Goal: Information Seeking & Learning: Learn about a topic

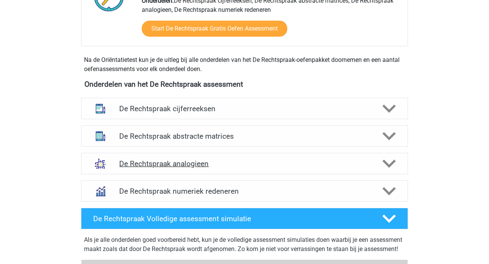
scroll to position [312, 0]
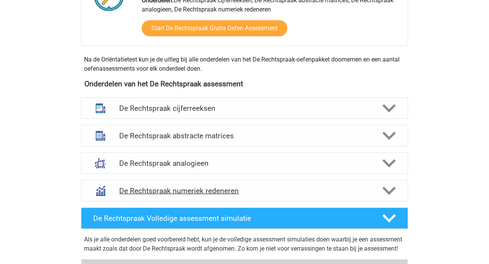
click at [179, 188] on h4 "De Rechtspraak numeriek redeneren" at bounding box center [244, 191] width 250 height 9
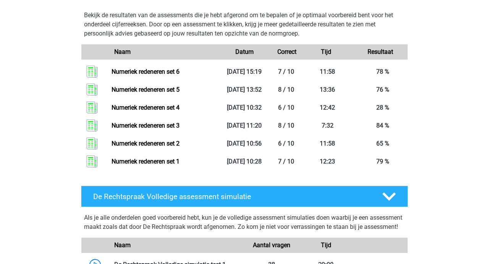
scroll to position [785, 0]
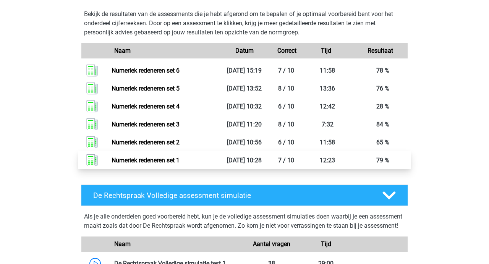
click at [114, 164] on link "Numeriek redeneren set 1" at bounding box center [146, 160] width 68 height 7
click at [152, 164] on link "Numeriek redeneren set 1" at bounding box center [146, 160] width 68 height 7
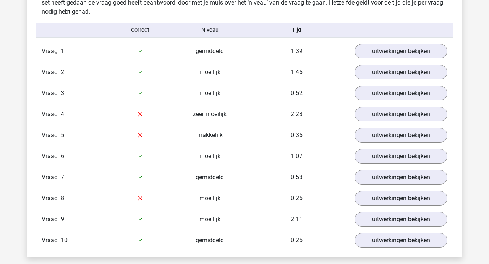
scroll to position [487, 0]
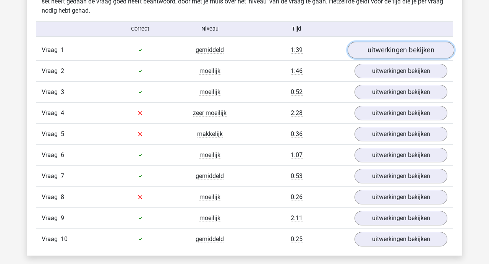
click at [384, 47] on link "uitwerkingen bekijken" at bounding box center [401, 50] width 107 height 17
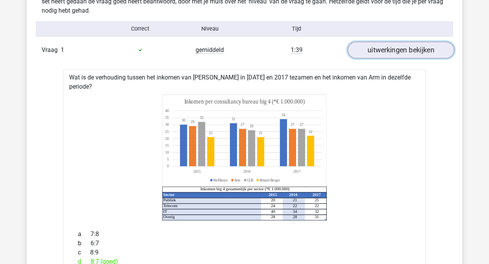
click at [384, 47] on link "uitwerkingen bekijken" at bounding box center [401, 50] width 107 height 17
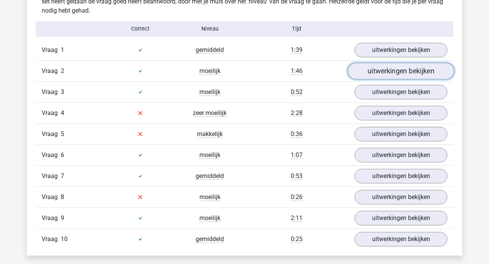
click at [383, 70] on link "uitwerkingen bekijken" at bounding box center [401, 71] width 107 height 17
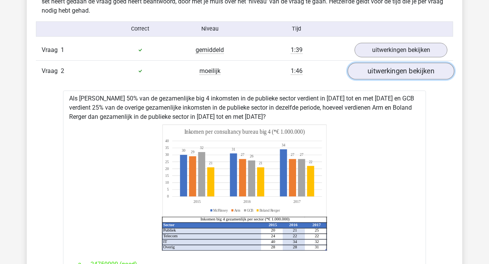
click at [383, 70] on link "uitwerkingen bekijken" at bounding box center [401, 71] width 107 height 17
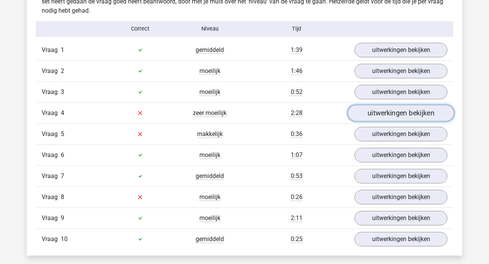
click at [380, 114] on link "uitwerkingen bekijken" at bounding box center [401, 113] width 107 height 17
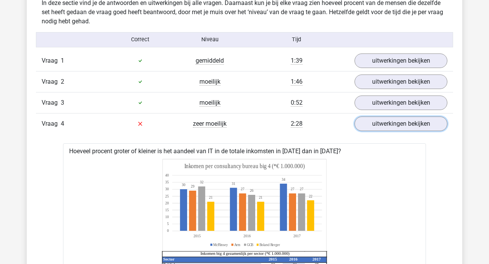
scroll to position [475, 0]
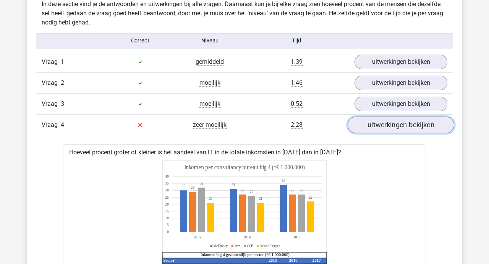
click at [384, 127] on link "uitwerkingen bekijken" at bounding box center [401, 125] width 107 height 17
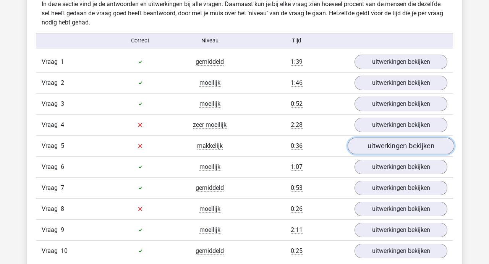
click at [384, 143] on link "uitwerkingen bekijken" at bounding box center [401, 146] width 107 height 17
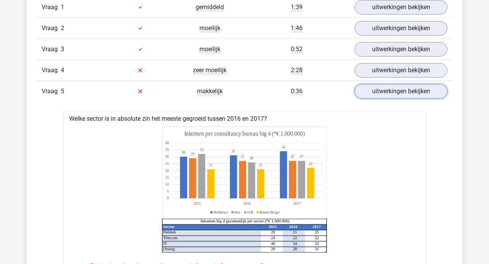
scroll to position [526, 0]
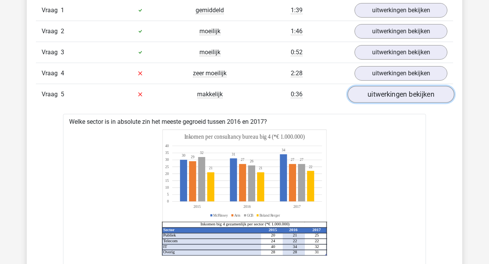
click at [398, 96] on link "uitwerkingen bekijken" at bounding box center [401, 94] width 107 height 17
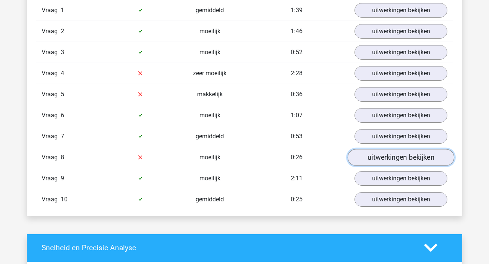
click at [392, 154] on link "uitwerkingen bekijken" at bounding box center [401, 157] width 107 height 17
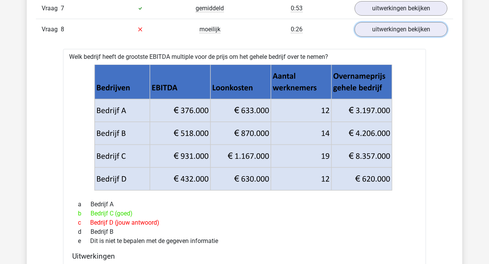
scroll to position [645, 0]
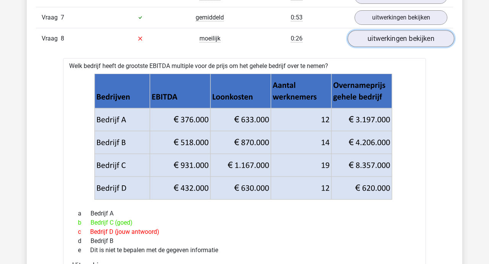
click at [385, 39] on link "uitwerkingen bekijken" at bounding box center [401, 38] width 107 height 17
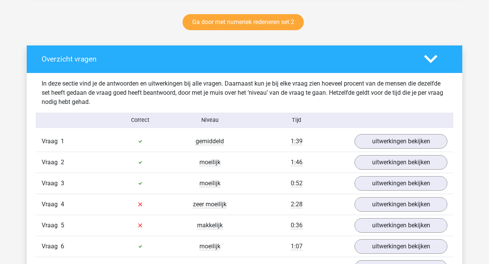
scroll to position [386, 0]
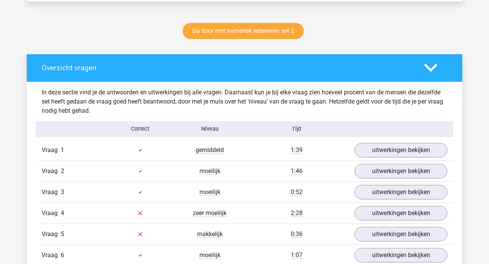
click at [433, 68] on polygon at bounding box center [430, 68] width 13 height 8
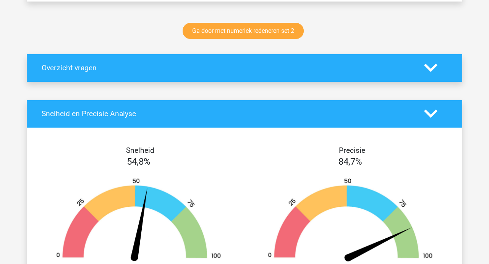
click at [432, 111] on icon at bounding box center [430, 113] width 13 height 13
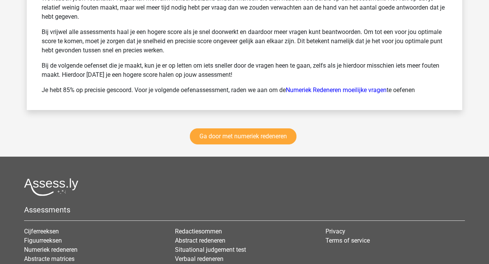
scroll to position [578, 0]
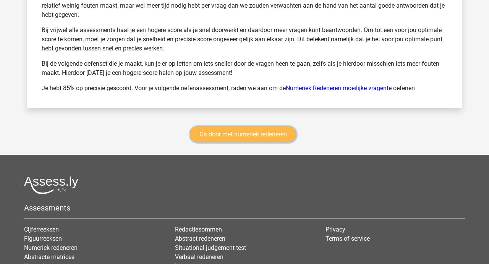
click at [243, 133] on link "Ga door met numeriek redeneren" at bounding box center [243, 135] width 107 height 16
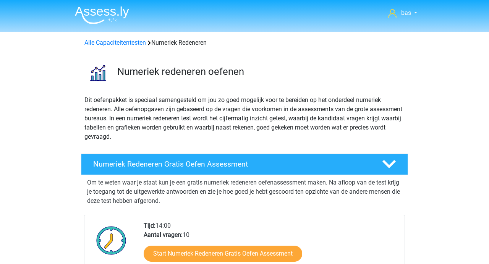
click at [103, 11] on img at bounding box center [102, 15] width 54 height 18
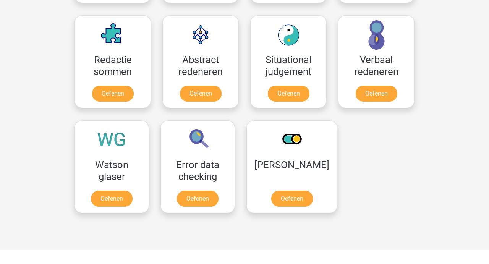
scroll to position [563, 0]
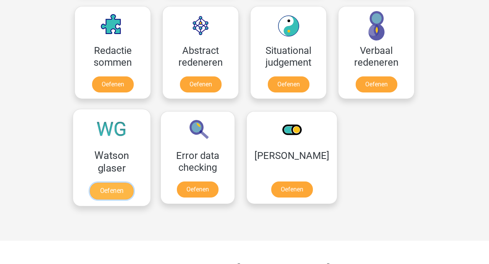
click at [115, 192] on link "Oefenen" at bounding box center [112, 191] width 44 height 17
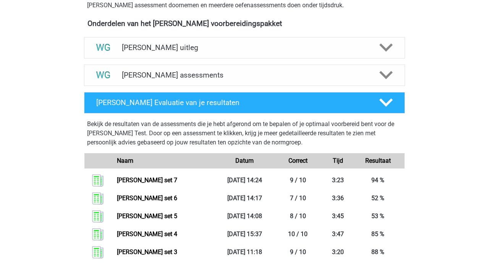
scroll to position [237, 0]
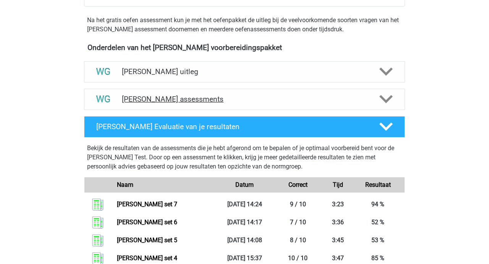
click at [171, 99] on h4 "[PERSON_NAME] assessments" at bounding box center [244, 99] width 245 height 9
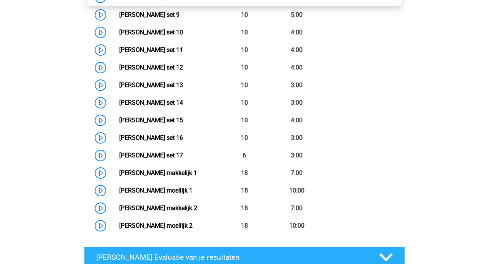
scroll to position [517, 0]
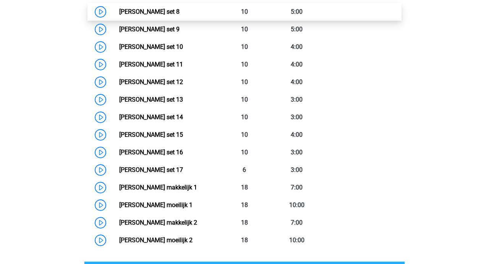
click at [153, 13] on link "[PERSON_NAME] set 8" at bounding box center [149, 11] width 60 height 7
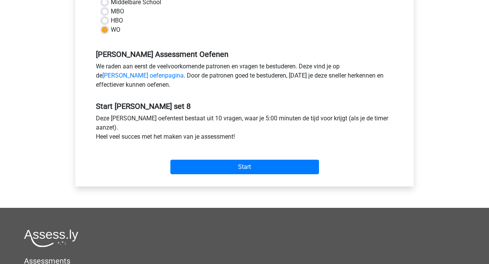
scroll to position [195, 0]
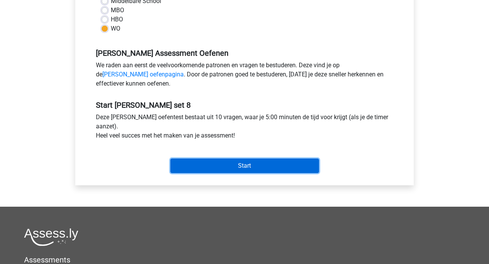
click at [235, 165] on input "Start" at bounding box center [245, 166] width 149 height 15
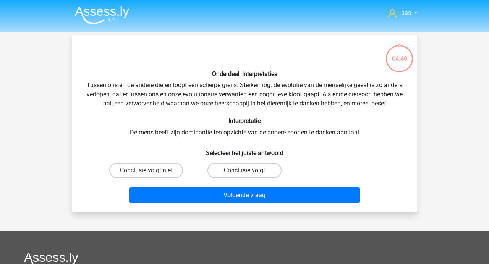
click at [240, 173] on label "Conclusie volgt" at bounding box center [245, 170] width 74 height 15
click at [245, 173] on input "Conclusie volgt" at bounding box center [247, 173] width 5 height 5
radio input "true"
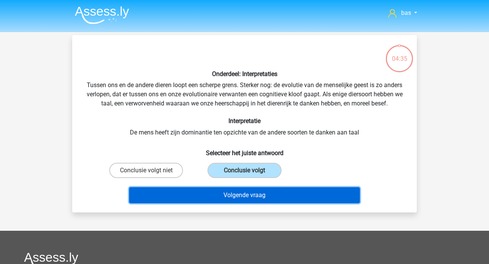
click at [244, 198] on button "Volgende vraag" at bounding box center [244, 195] width 231 height 16
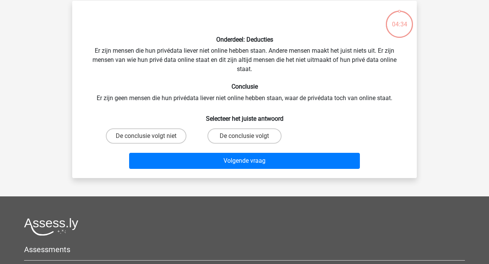
scroll to position [35, 0]
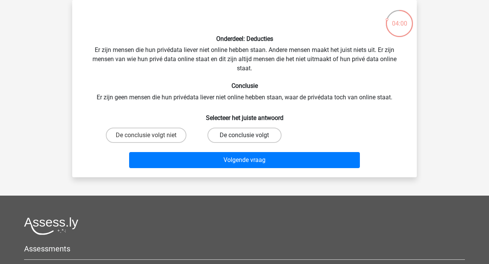
click at [226, 130] on label "De conclusie volgt" at bounding box center [245, 135] width 74 height 15
click at [245, 135] on input "De conclusie volgt" at bounding box center [247, 137] width 5 height 5
radio input "true"
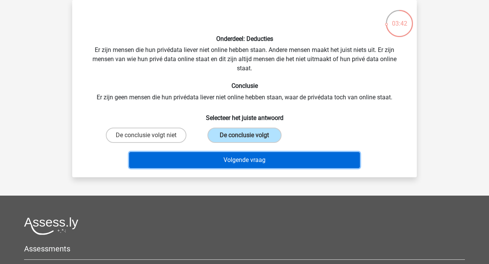
click at [229, 157] on button "Volgende vraag" at bounding box center [244, 160] width 231 height 16
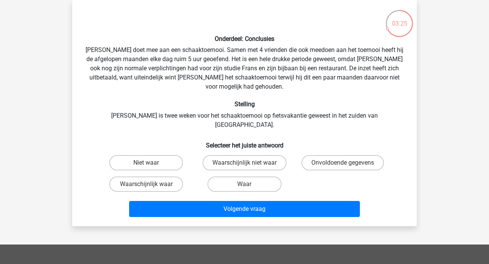
click at [247, 163] on input "Waarschijnlijk niet waar" at bounding box center [247, 165] width 5 height 5
radio input "true"
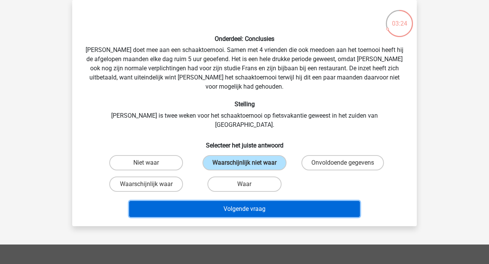
click at [239, 201] on button "Volgende vraag" at bounding box center [244, 209] width 231 height 16
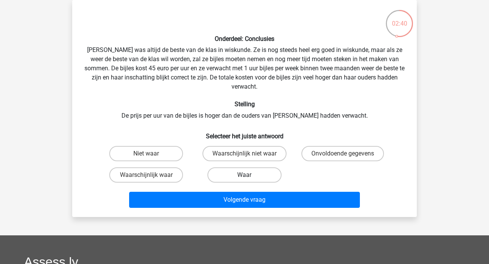
click at [243, 167] on label "Waar" at bounding box center [245, 174] width 74 height 15
click at [245, 175] on input "Waar" at bounding box center [247, 177] width 5 height 5
radio input "true"
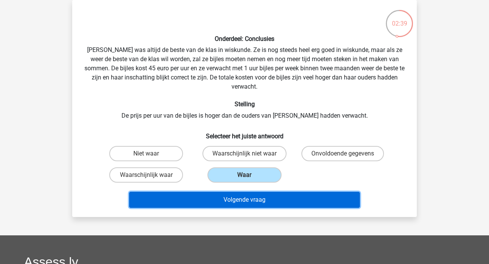
click at [248, 192] on button "Volgende vraag" at bounding box center [244, 200] width 231 height 16
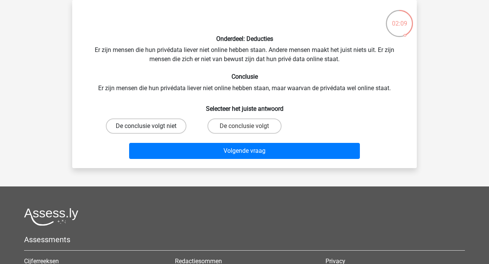
click at [153, 125] on label "De conclusie volgt niet" at bounding box center [146, 126] width 81 height 15
click at [151, 126] on input "De conclusie volgt niet" at bounding box center [148, 128] width 5 height 5
radio input "true"
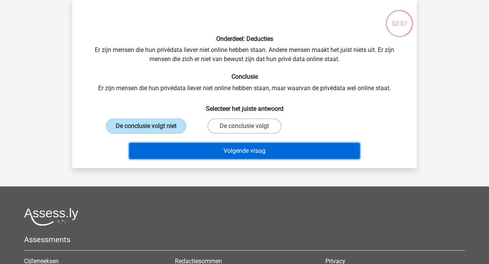
click at [250, 151] on button "Volgende vraag" at bounding box center [244, 151] width 231 height 16
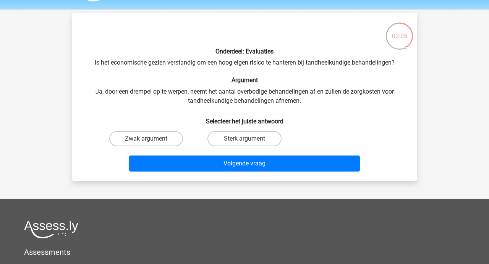
scroll to position [23, 0]
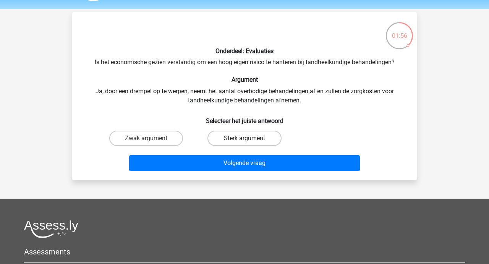
click at [239, 136] on label "Sterk argument" at bounding box center [245, 138] width 74 height 15
click at [245, 138] on input "Sterk argument" at bounding box center [247, 140] width 5 height 5
radio input "true"
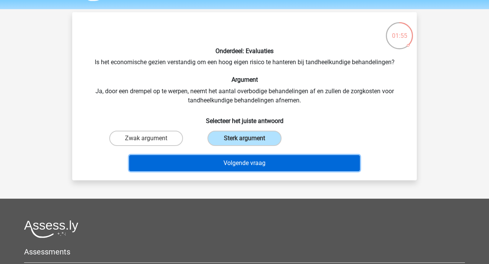
click at [239, 162] on button "Volgende vraag" at bounding box center [244, 163] width 231 height 16
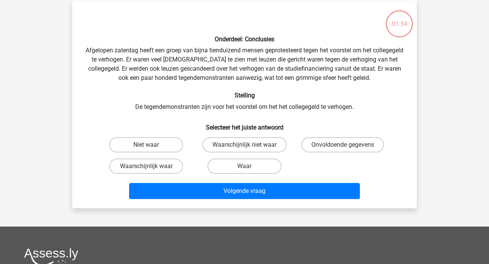
scroll to position [35, 0]
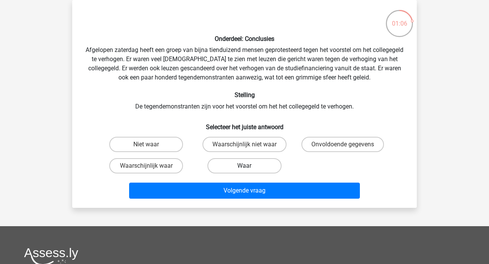
click at [242, 165] on label "Waar" at bounding box center [245, 165] width 74 height 15
click at [245, 166] on input "Waar" at bounding box center [247, 168] width 5 height 5
radio input "true"
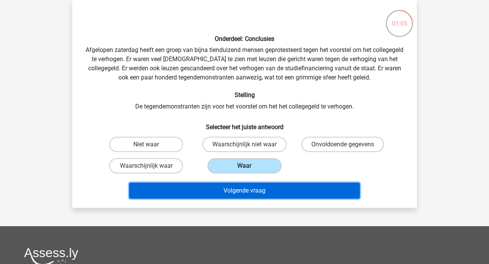
click at [239, 192] on button "Volgende vraag" at bounding box center [244, 191] width 231 height 16
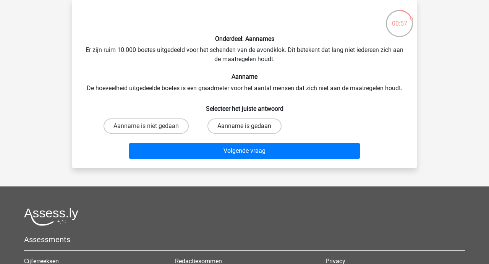
click at [236, 122] on label "Aanname is gedaan" at bounding box center [245, 126] width 74 height 15
click at [245, 126] on input "Aanname is gedaan" at bounding box center [247, 128] width 5 height 5
radio input "true"
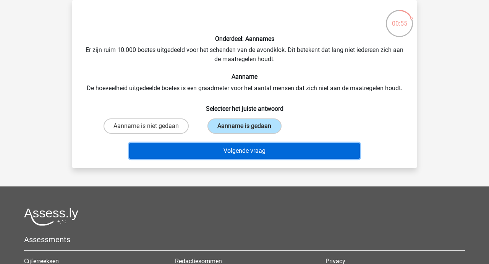
click at [234, 156] on button "Volgende vraag" at bounding box center [244, 151] width 231 height 16
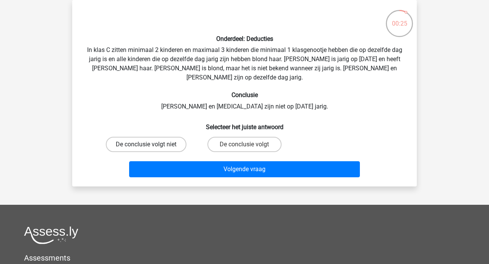
click at [138, 137] on label "De conclusie volgt niet" at bounding box center [146, 144] width 81 height 15
click at [146, 145] on input "De conclusie volgt niet" at bounding box center [148, 147] width 5 height 5
radio input "true"
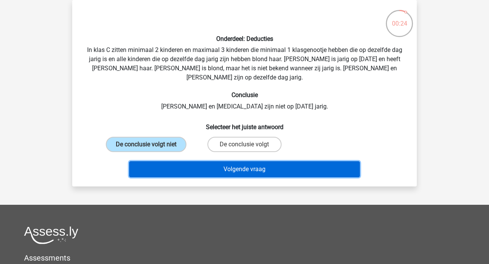
click at [231, 161] on button "Volgende vraag" at bounding box center [244, 169] width 231 height 16
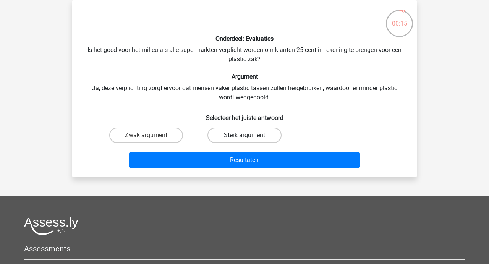
click at [238, 132] on label "Sterk argument" at bounding box center [245, 135] width 74 height 15
click at [245, 135] on input "Sterk argument" at bounding box center [247, 137] width 5 height 5
radio input "true"
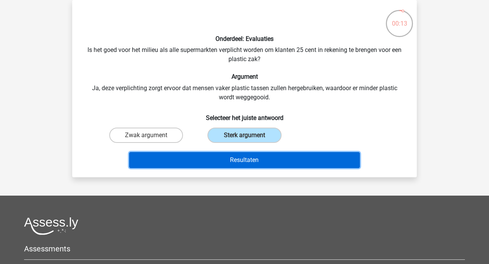
click at [227, 160] on button "Resultaten" at bounding box center [244, 160] width 231 height 16
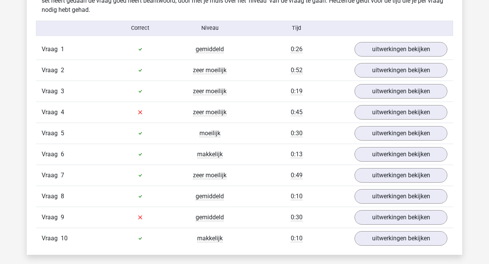
scroll to position [486, 0]
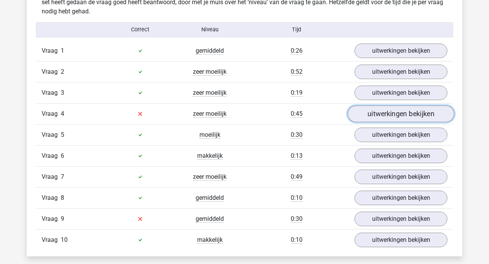
click at [407, 112] on link "uitwerkingen bekijken" at bounding box center [401, 114] width 107 height 17
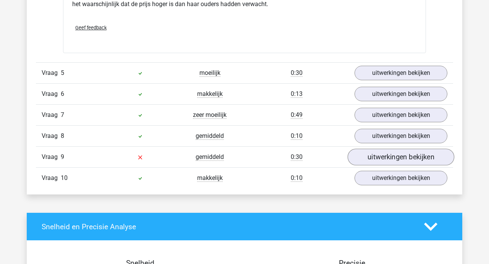
scroll to position [817, 0]
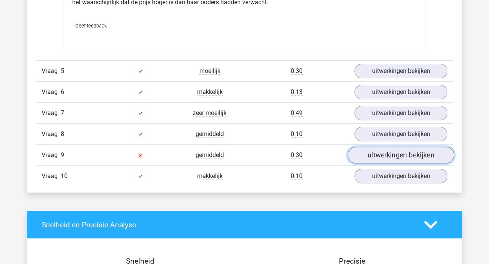
click at [397, 159] on link "uitwerkingen bekijken" at bounding box center [401, 155] width 107 height 17
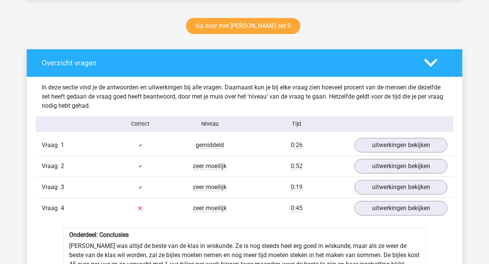
scroll to position [394, 0]
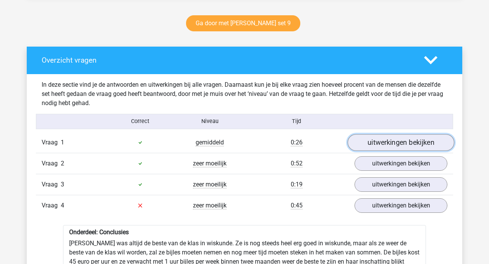
click at [399, 140] on link "uitwerkingen bekijken" at bounding box center [401, 142] width 107 height 17
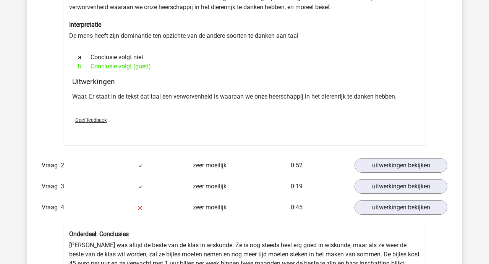
scroll to position [593, 0]
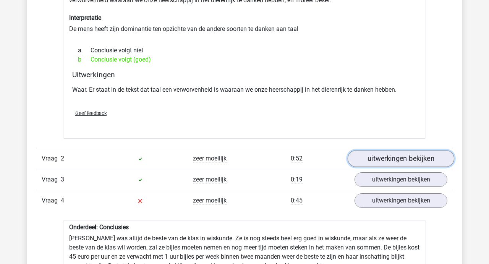
click at [399, 154] on link "uitwerkingen bekijken" at bounding box center [401, 158] width 107 height 17
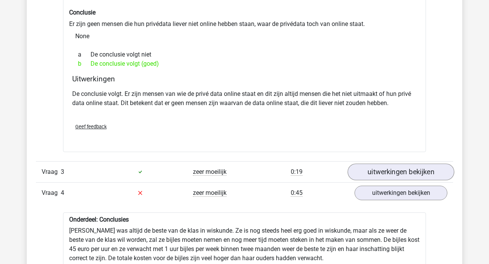
scroll to position [808, 0]
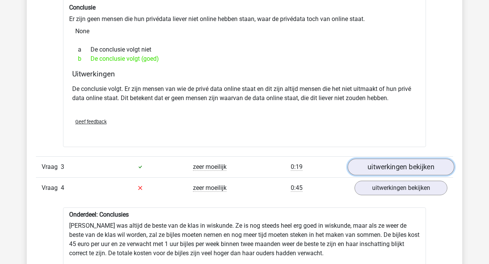
click at [392, 164] on link "uitwerkingen bekijken" at bounding box center [401, 167] width 107 height 17
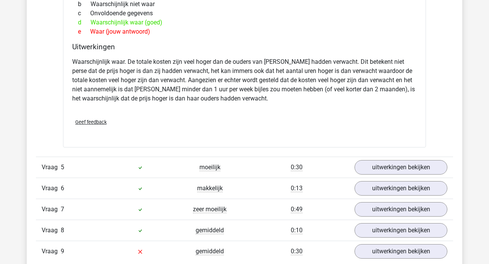
scroll to position [1372, 0]
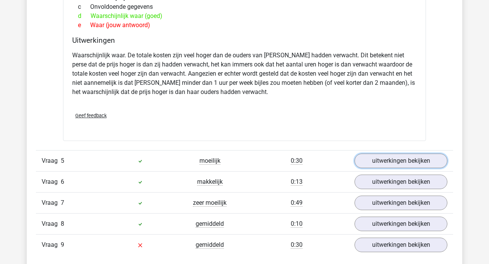
click at [392, 164] on link "uitwerkingen bekijken" at bounding box center [401, 161] width 93 height 15
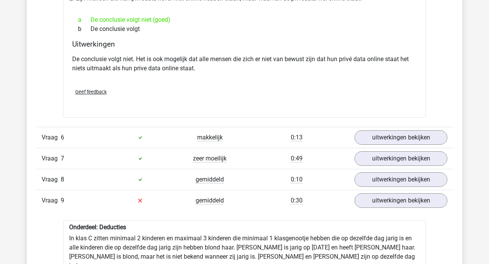
scroll to position [1631, 0]
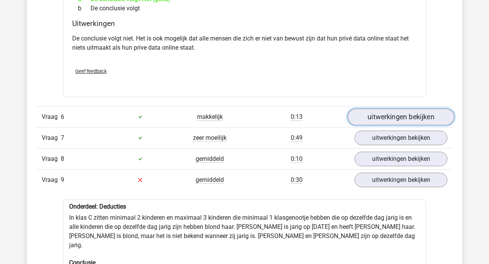
click at [403, 119] on link "uitwerkingen bekijken" at bounding box center [401, 117] width 107 height 17
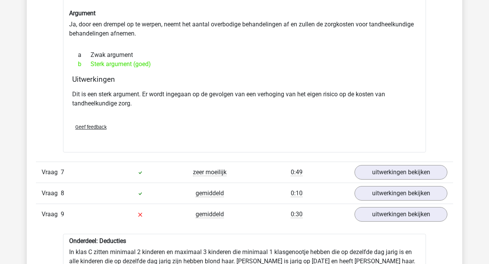
scroll to position [1792, 0]
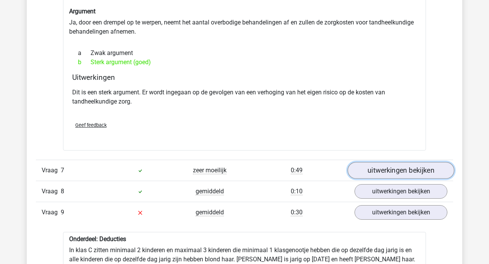
click at [395, 175] on link "uitwerkingen bekijken" at bounding box center [401, 170] width 107 height 17
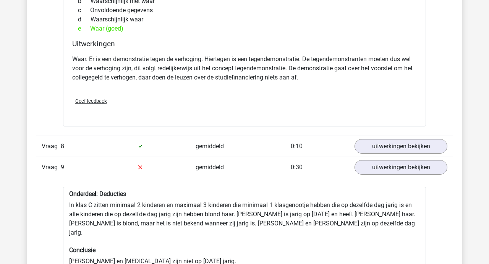
scroll to position [2097, 0]
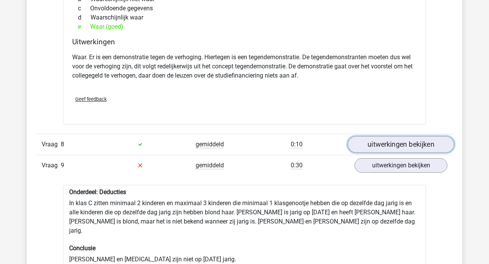
click at [395, 143] on link "uitwerkingen bekijken" at bounding box center [401, 144] width 107 height 17
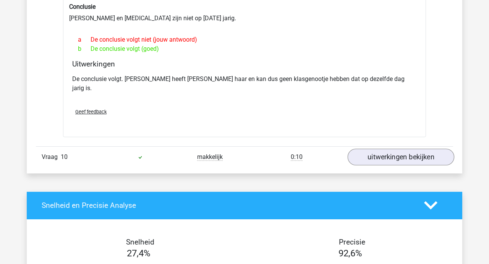
scroll to position [2533, 0]
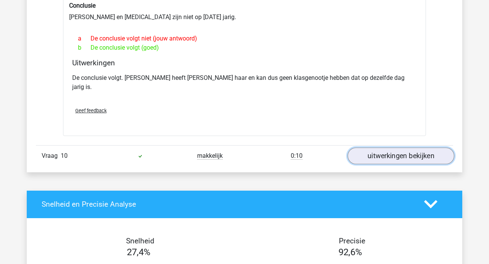
click at [395, 149] on link "uitwerkingen bekijken" at bounding box center [401, 156] width 107 height 17
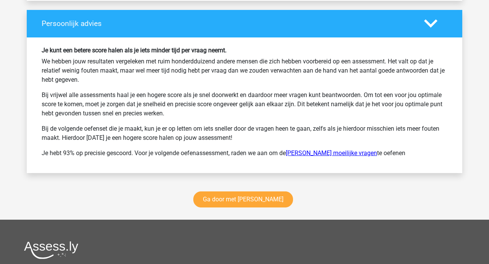
scroll to position [3165, 0]
